Goal: Find contact information: Find contact information

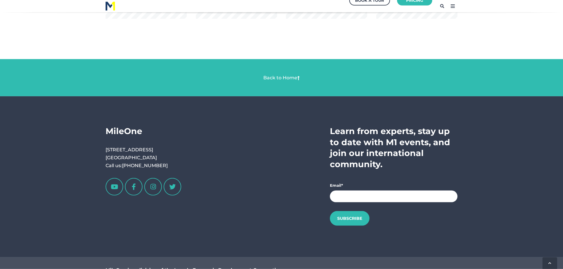
scroll to position [1101, 0]
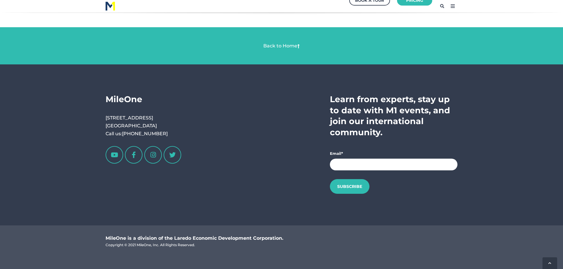
click at [452, 8] on icon at bounding box center [452, 5] width 9 height 9
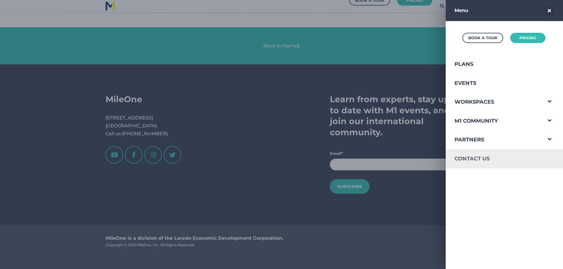
click at [510, 158] on link "Contact Us" at bounding box center [494, 159] width 96 height 19
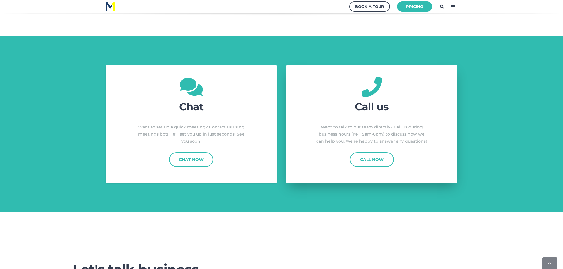
scroll to position [179, 0]
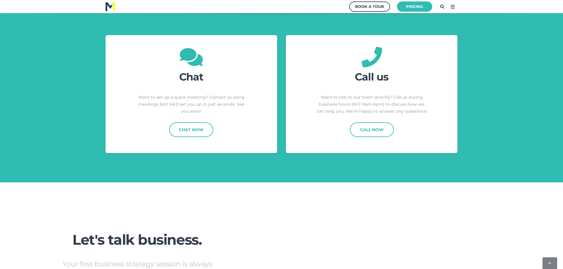
click at [506, 21] on div "Chat Want to set up a quick meeting? Contact us using meetings bot! He'll set y…" at bounding box center [281, 94] width 563 height 177
click at [286, 157] on div "Chat Want to set up a quick meeting? Contact us using meetings bot! He'll set y…" at bounding box center [281, 94] width 563 height 177
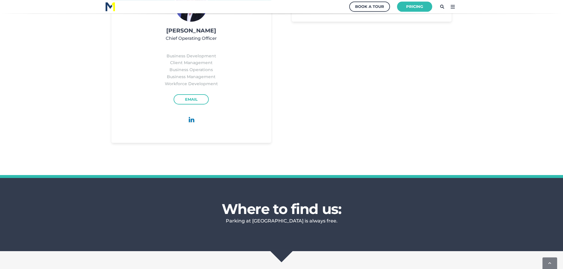
scroll to position [778, 0]
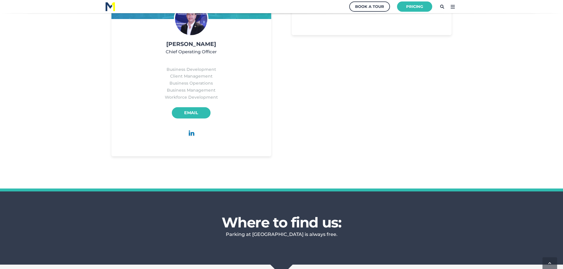
click at [186, 114] on link "Email" at bounding box center [191, 113] width 39 height 11
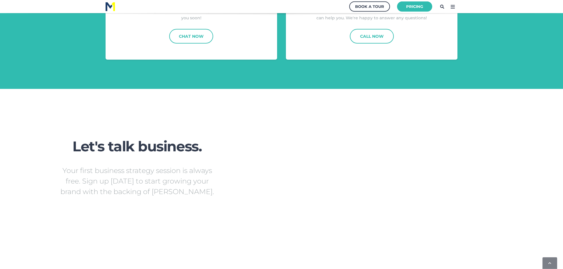
scroll to position [239, 0]
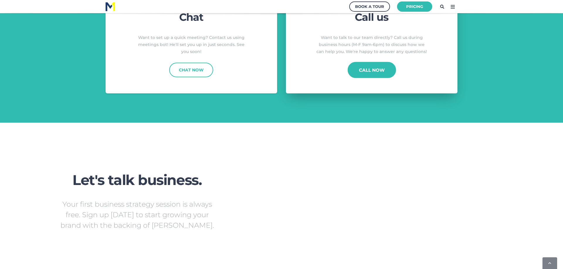
click at [357, 69] on link "Call Now" at bounding box center [371, 70] width 48 height 16
